Goal: Transaction & Acquisition: Purchase product/service

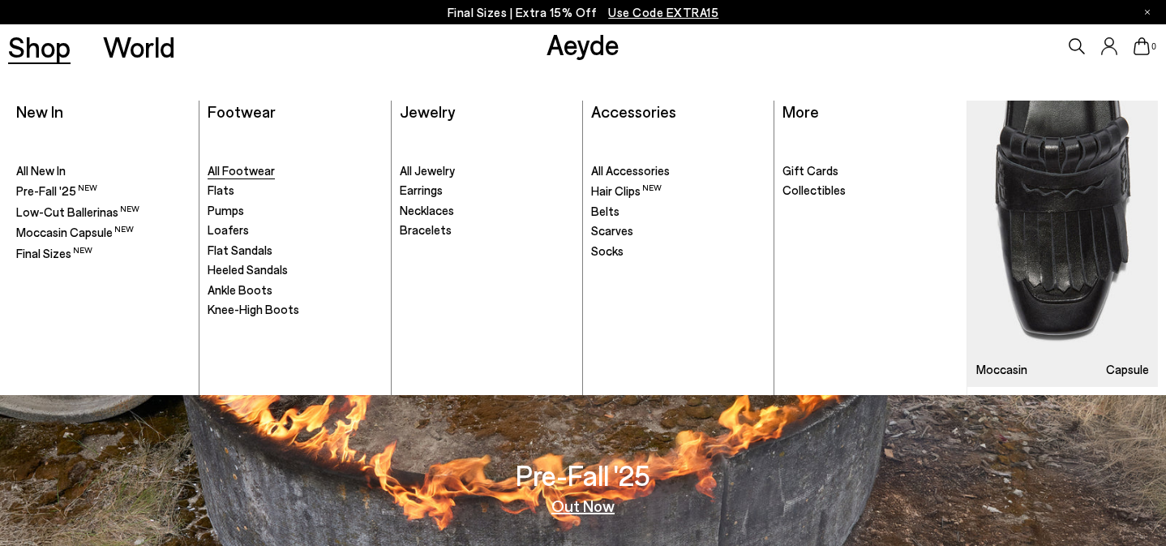
click at [251, 172] on span "All Footwear" at bounding box center [241, 170] width 67 height 15
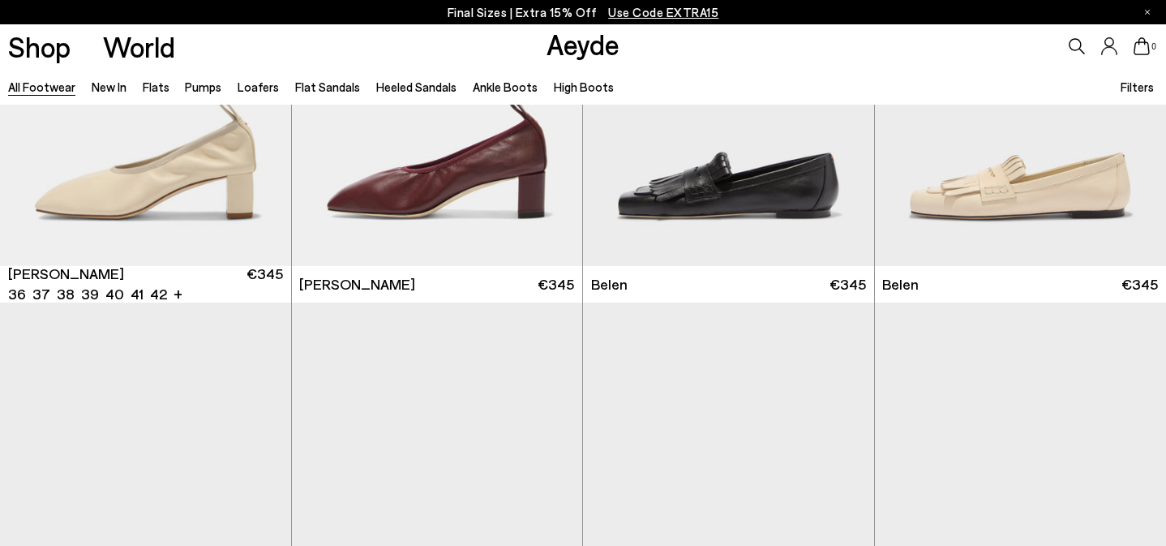
scroll to position [869, 0]
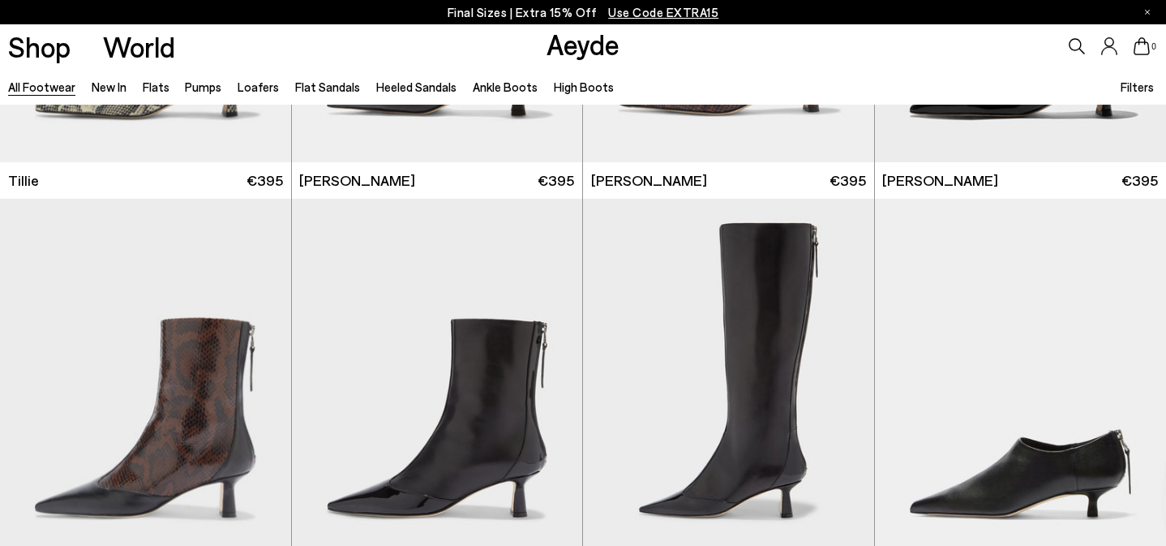
scroll to position [4868, 0]
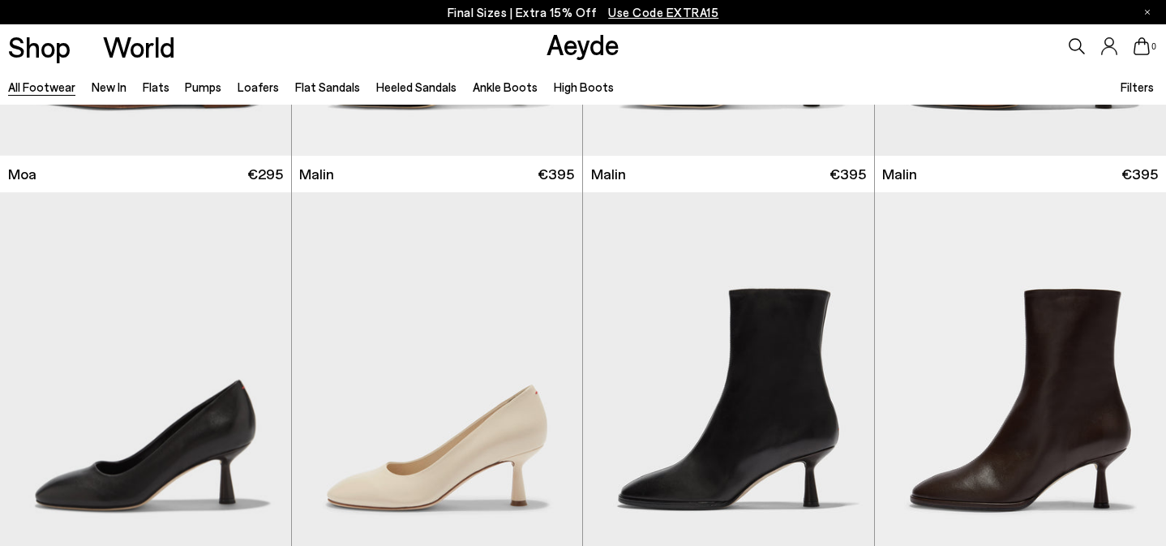
scroll to position [7626, 0]
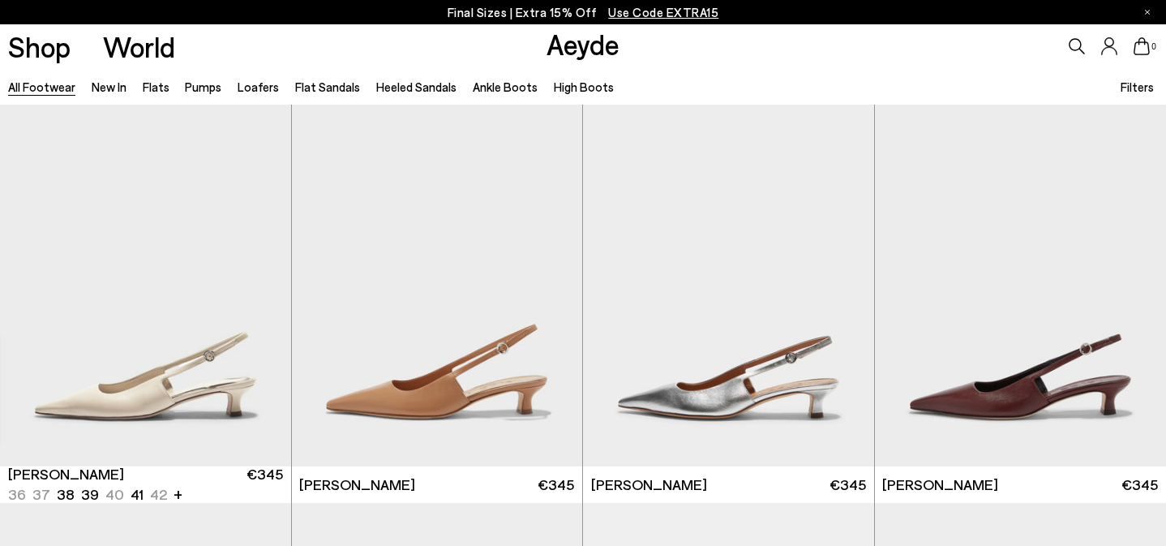
scroll to position [10456, 0]
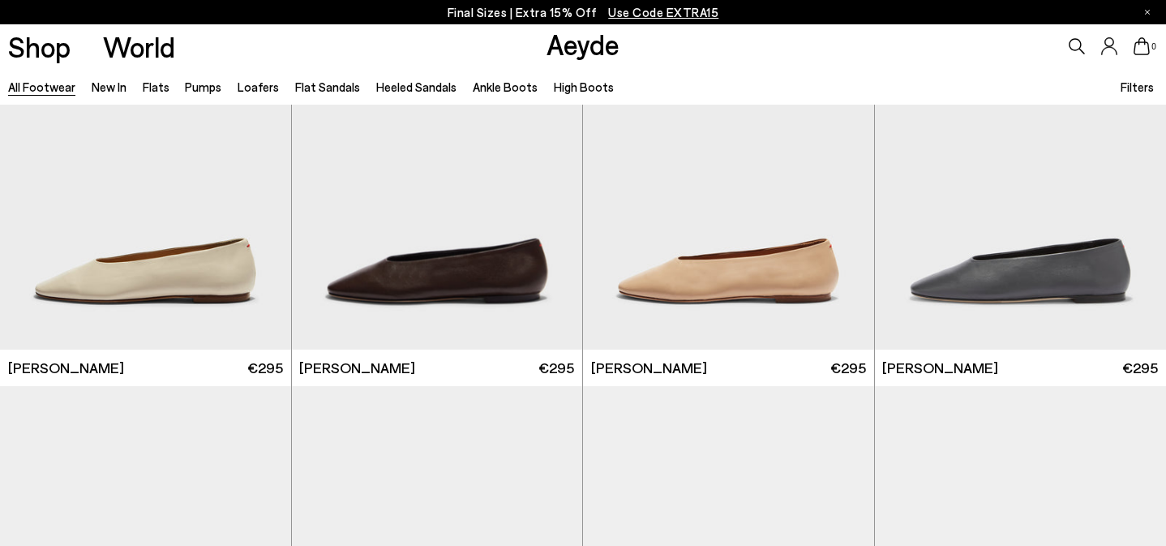
scroll to position [15430, 0]
